Goal: Ask a question

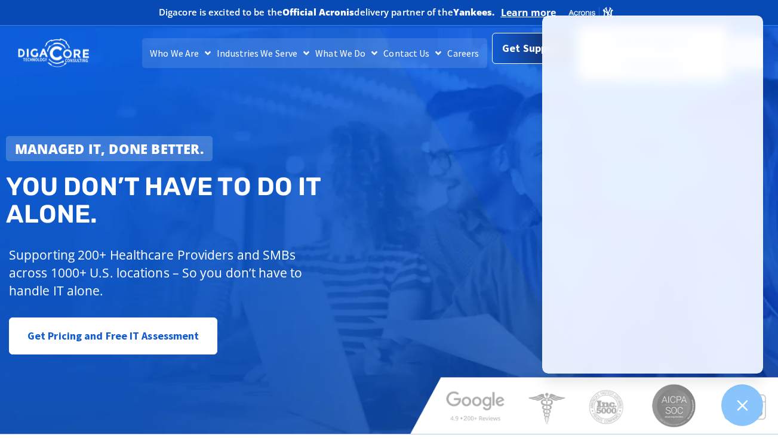
click at [526, 51] on span "Get Support" at bounding box center [532, 48] width 60 height 24
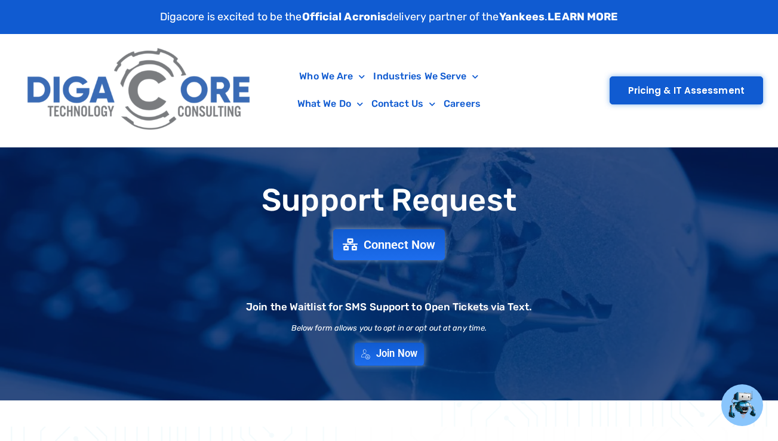
click at [385, 352] on span "Join Now" at bounding box center [396, 354] width 41 height 10
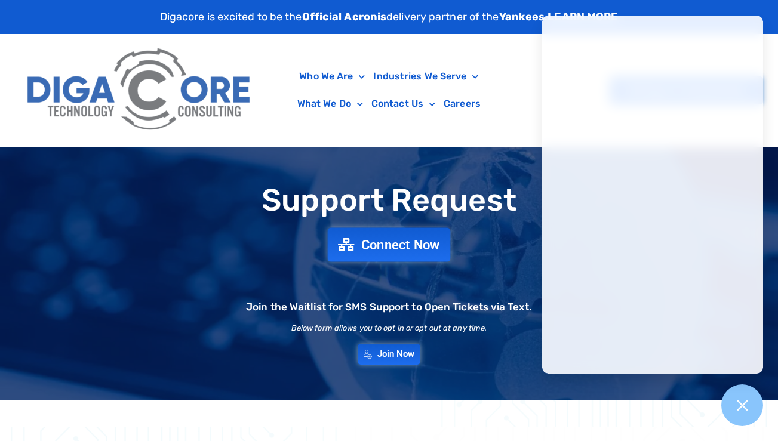
click at [394, 246] on span "Connect Now" at bounding box center [400, 244] width 79 height 13
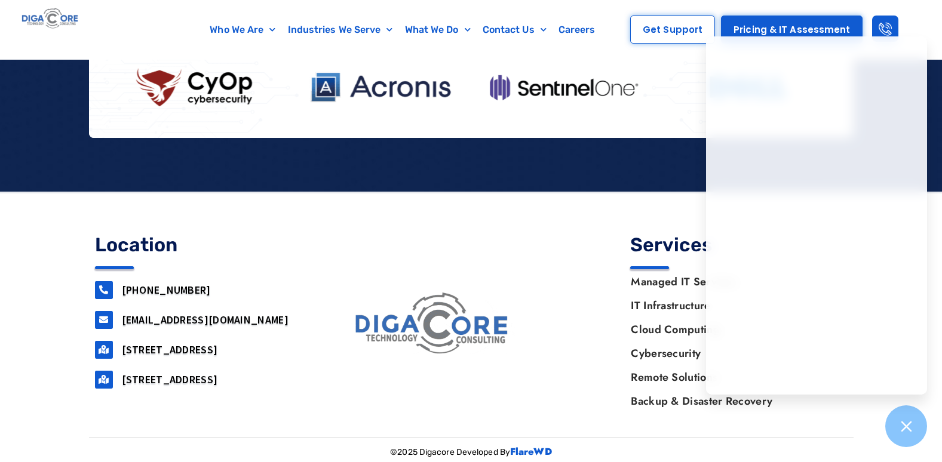
scroll to position [1100, 0]
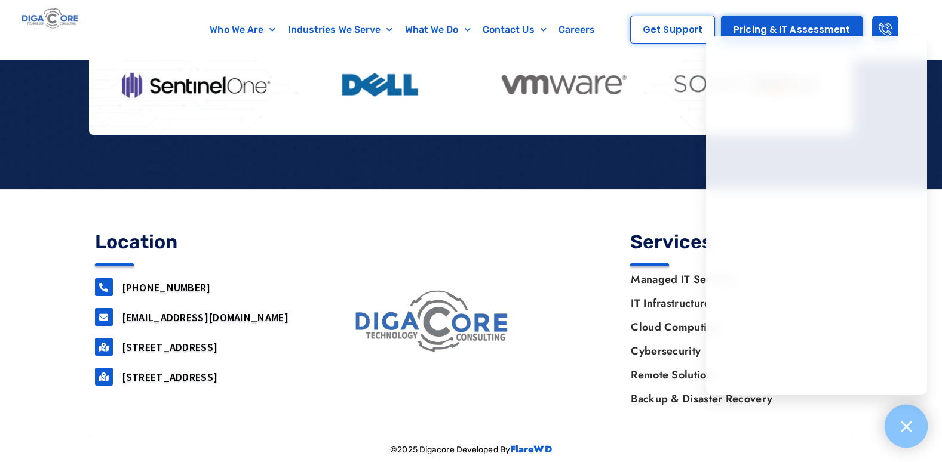
click at [778, 426] on icon at bounding box center [906, 427] width 16 height 16
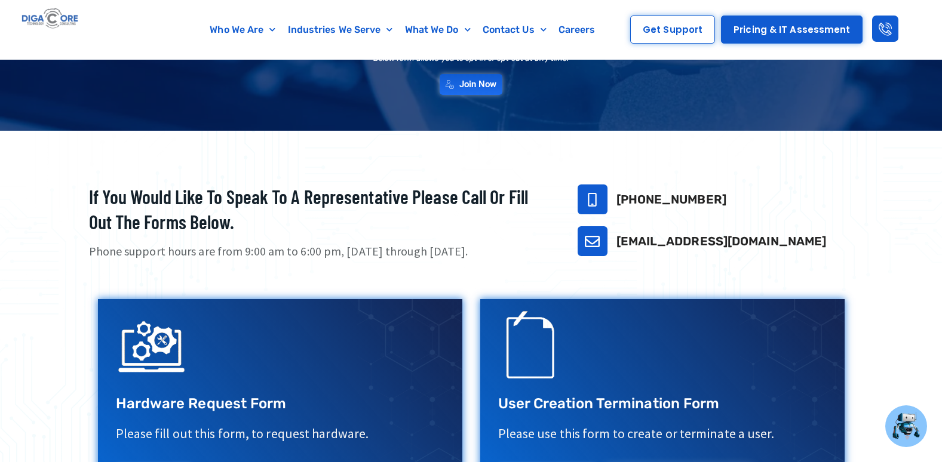
scroll to position [229, 0]
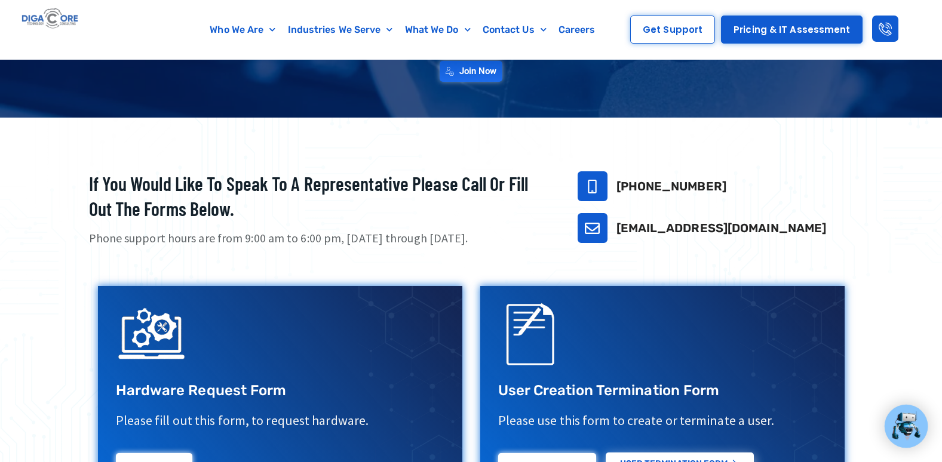
click at [778, 422] on img at bounding box center [906, 426] width 31 height 31
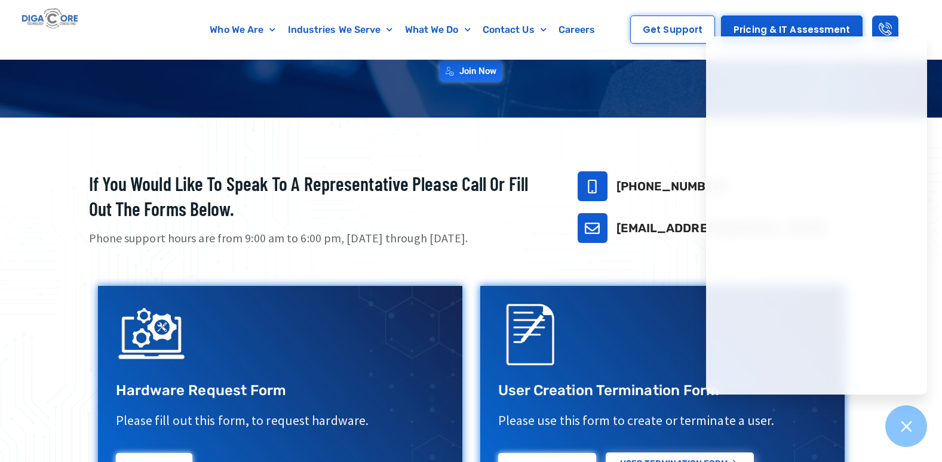
click at [648, 239] on div "[EMAIL_ADDRESS][DOMAIN_NAME]" at bounding box center [716, 228] width 276 height 30
click at [412, 174] on h2 "If you would like to speak to a representative please call or fill out the form…" at bounding box center [318, 196] width 459 height 50
click at [778, 430] on div at bounding box center [907, 427] width 44 height 44
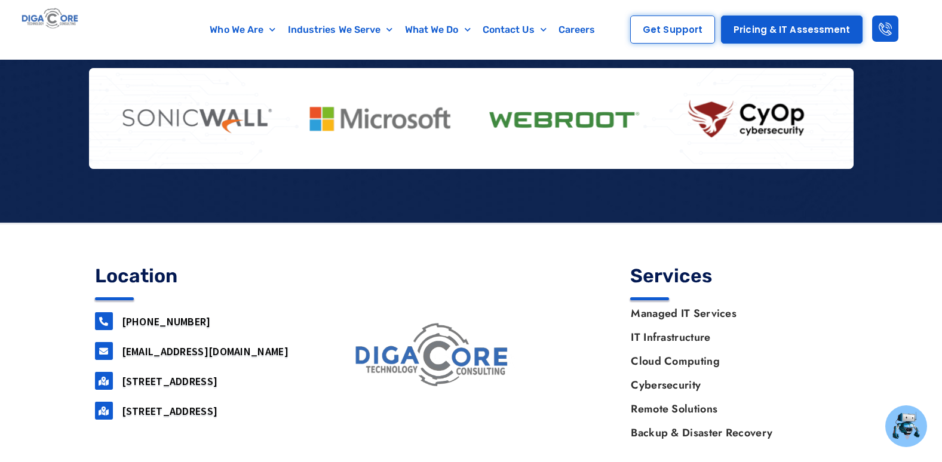
scroll to position [1100, 0]
